Goal: Navigation & Orientation: Find specific page/section

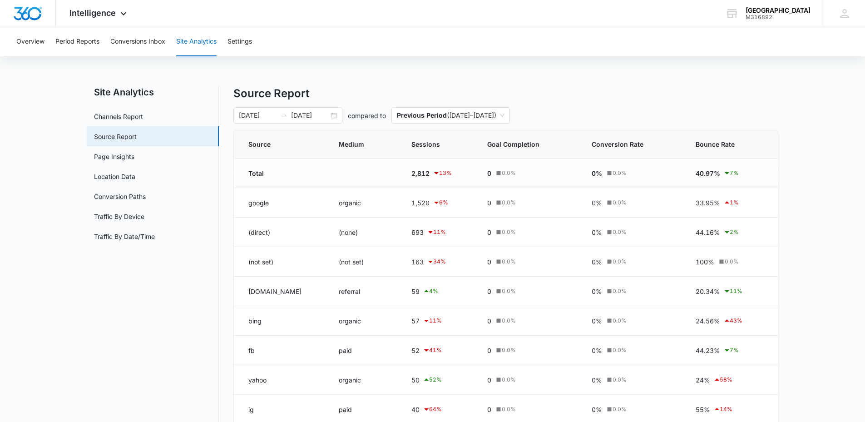
click at [207, 357] on nav "Site Analytics Channels Report Source Report Page Insights Location Data Conver…" at bounding box center [153, 303] width 132 height 437
click at [123, 118] on link "Channels Report" at bounding box center [118, 117] width 49 height 10
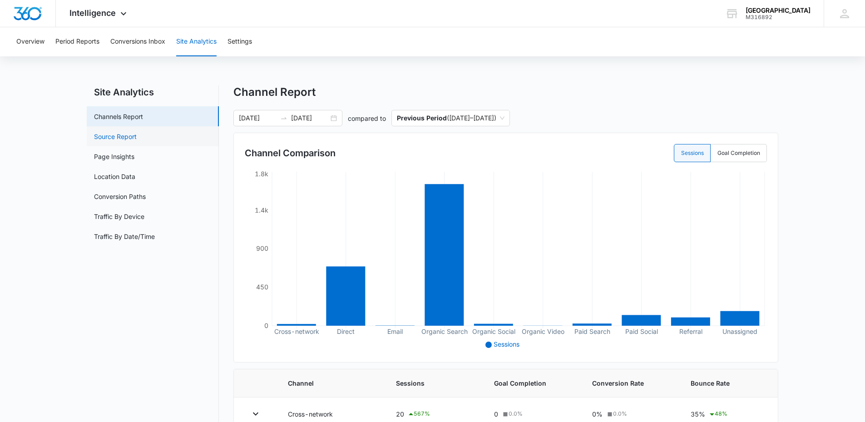
click at [126, 132] on link "Source Report" at bounding box center [115, 137] width 43 height 10
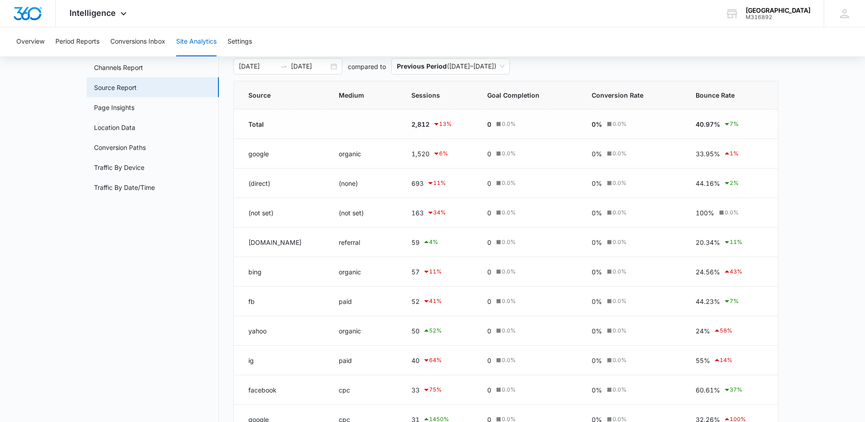
scroll to position [45, 0]
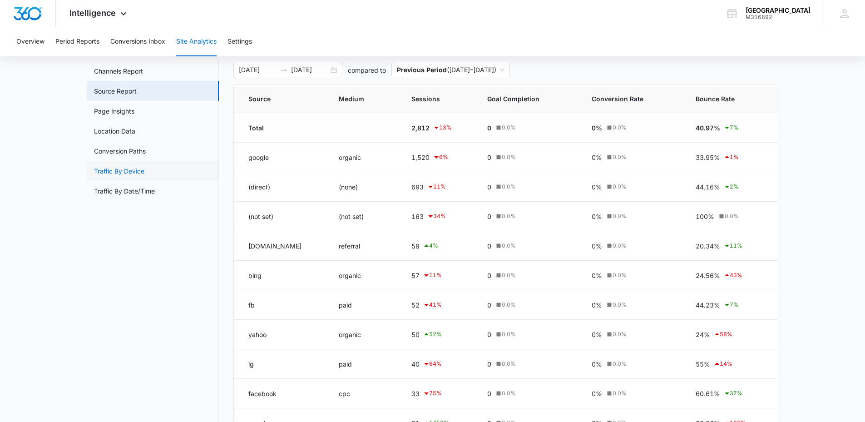
click at [127, 174] on link "Traffic By Device" at bounding box center [119, 171] width 50 height 10
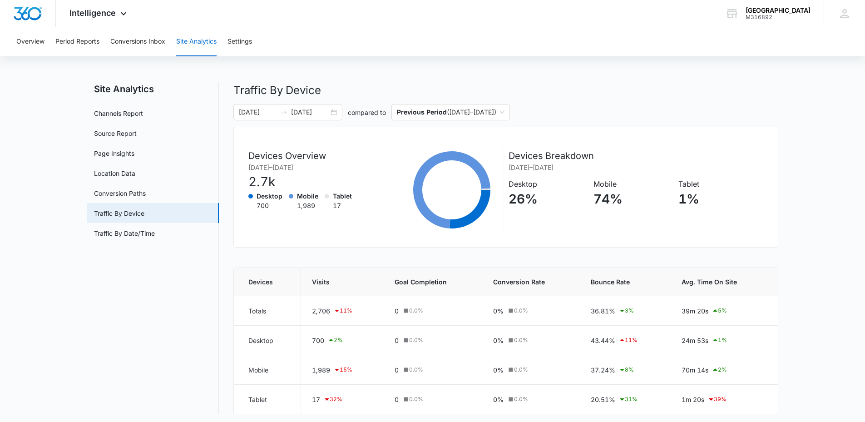
scroll to position [6, 0]
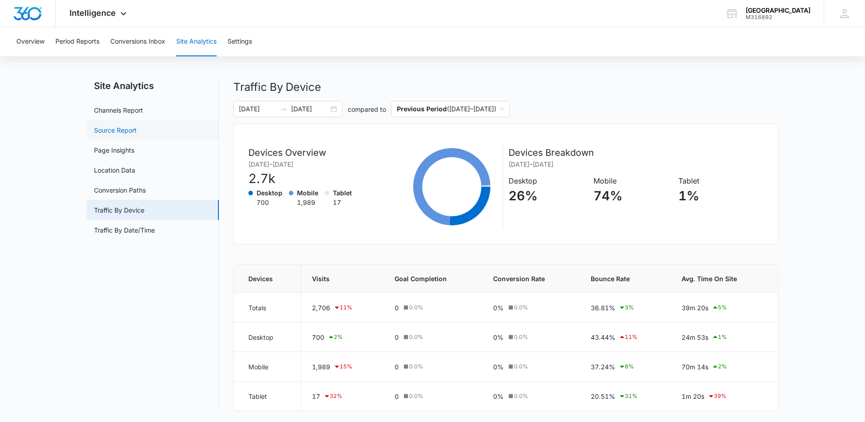
click at [115, 128] on link "Source Report" at bounding box center [115, 130] width 43 height 10
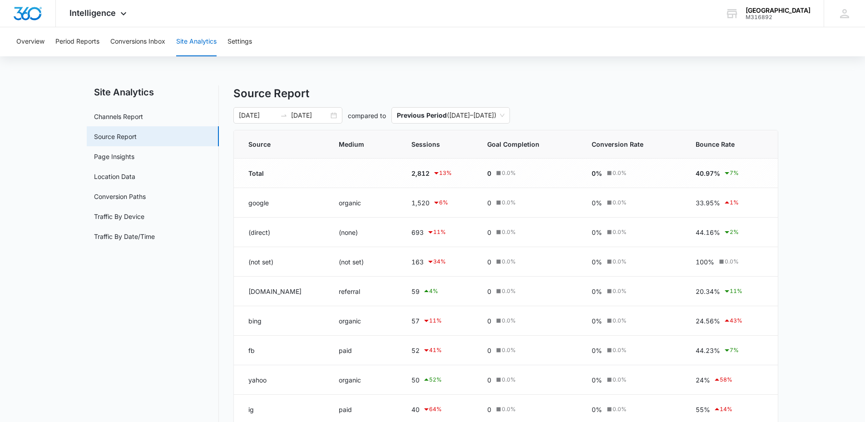
click at [120, 330] on nav "Site Analytics Channels Report Source Report Page Insights Location Data Conver…" at bounding box center [153, 303] width 132 height 437
